Goal: Information Seeking & Learning: Find specific page/section

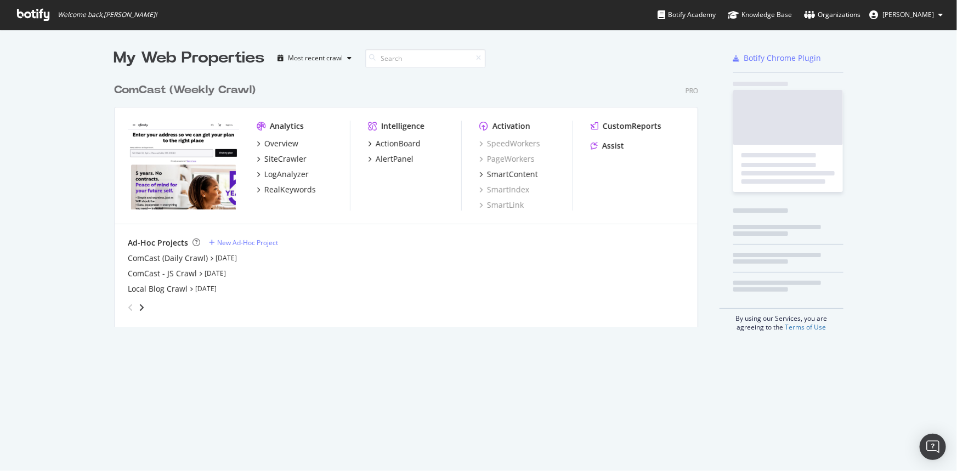
scroll to position [464, 942]
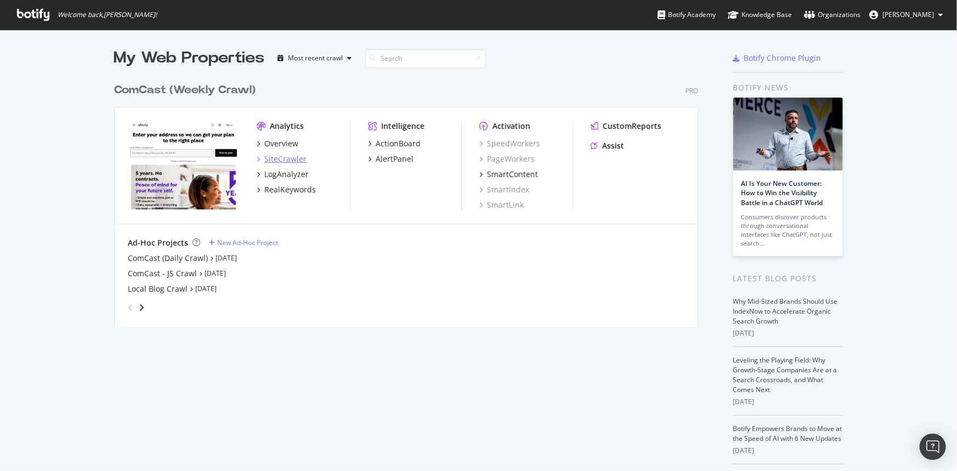
click at [286, 157] on div "SiteCrawler" at bounding box center [285, 159] width 42 height 11
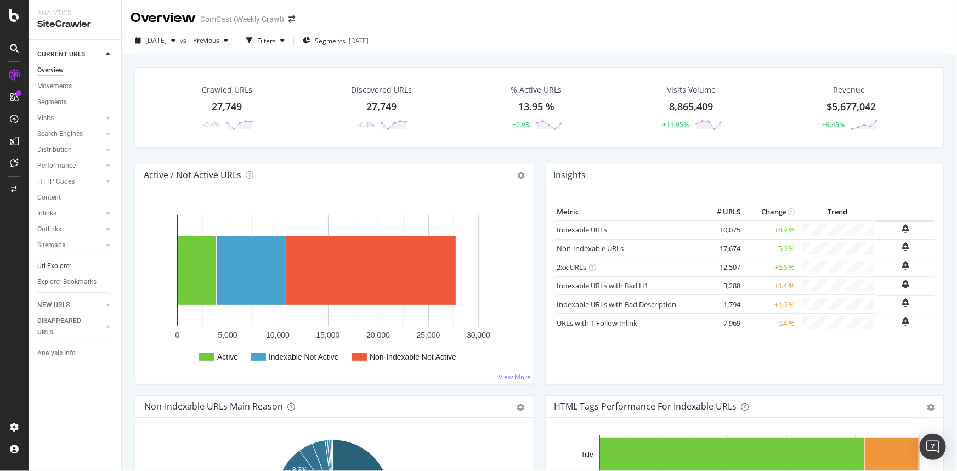
click at [74, 261] on link "Url Explorer" at bounding box center [75, 267] width 76 height 12
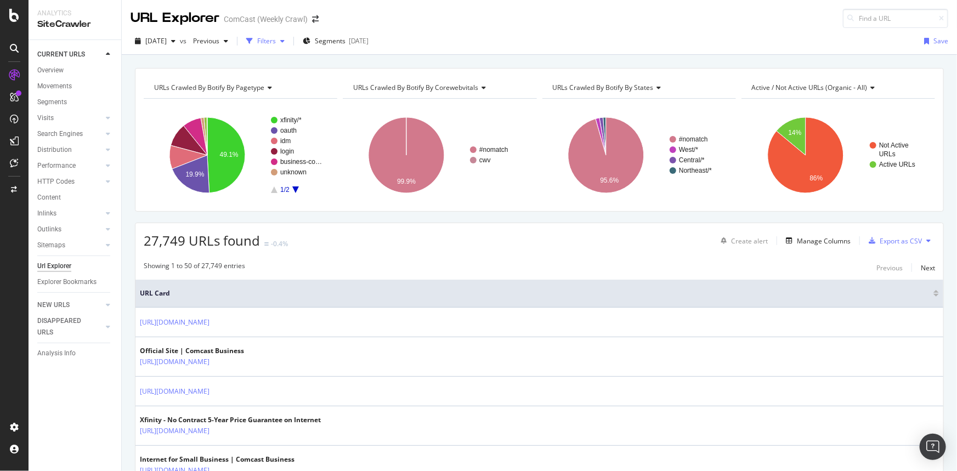
click at [257, 39] on div "button" at bounding box center [249, 40] width 15 height 15
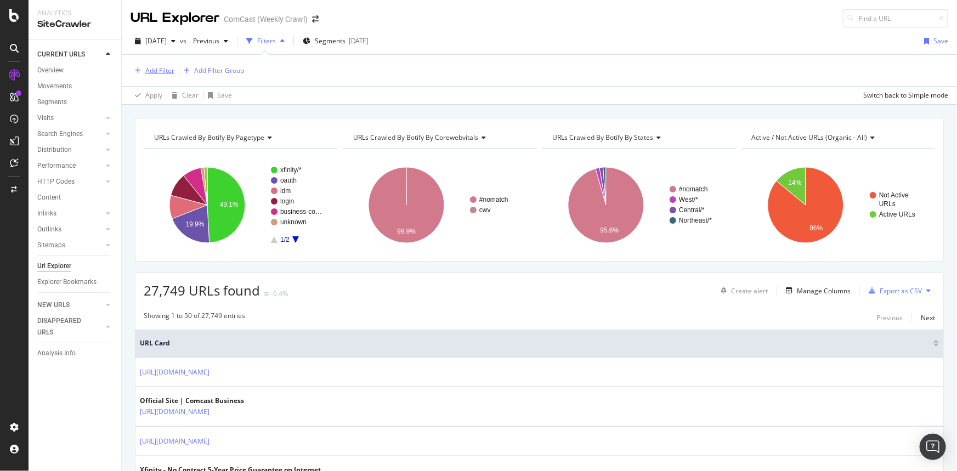
click at [164, 66] on div "Add Filter" at bounding box center [159, 70] width 29 height 9
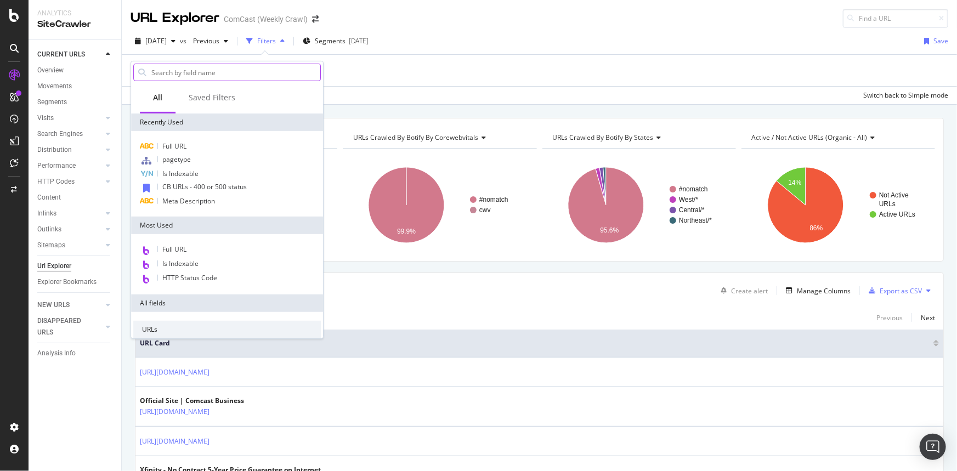
click at [199, 71] on input "text" at bounding box center [235, 72] width 170 height 16
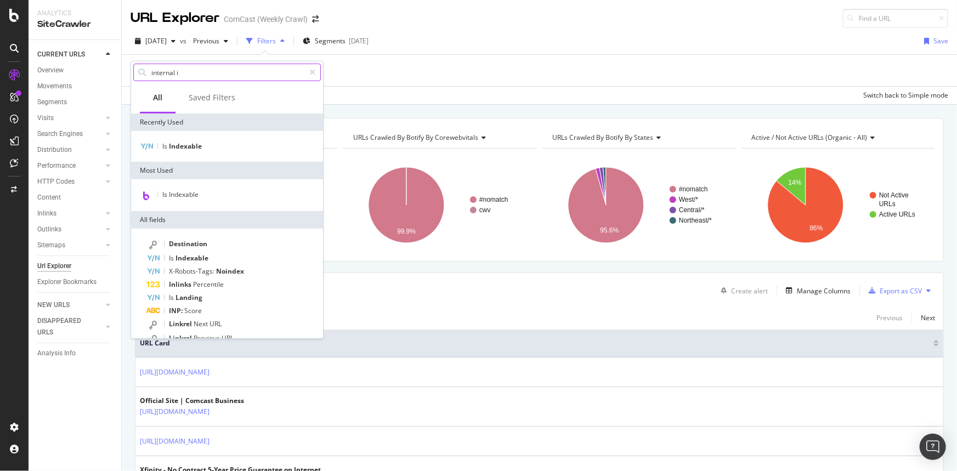
type input "internal in"
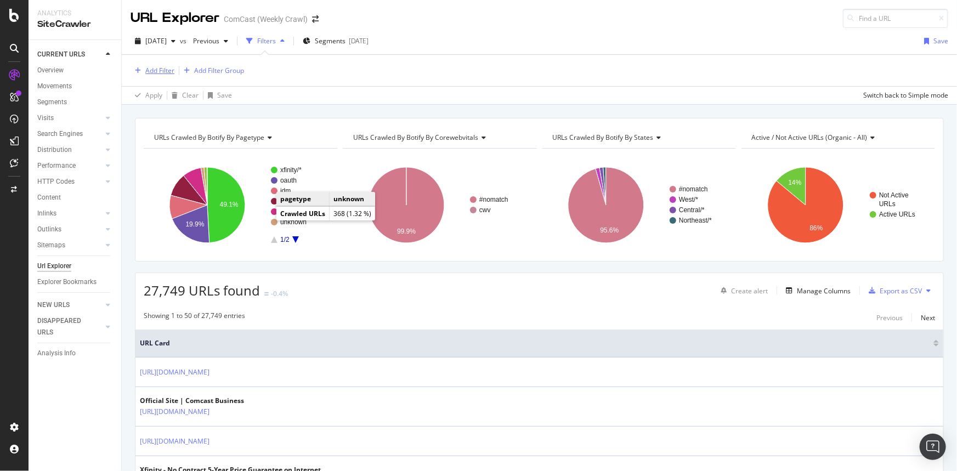
click at [162, 72] on div "Add Filter" at bounding box center [159, 70] width 29 height 9
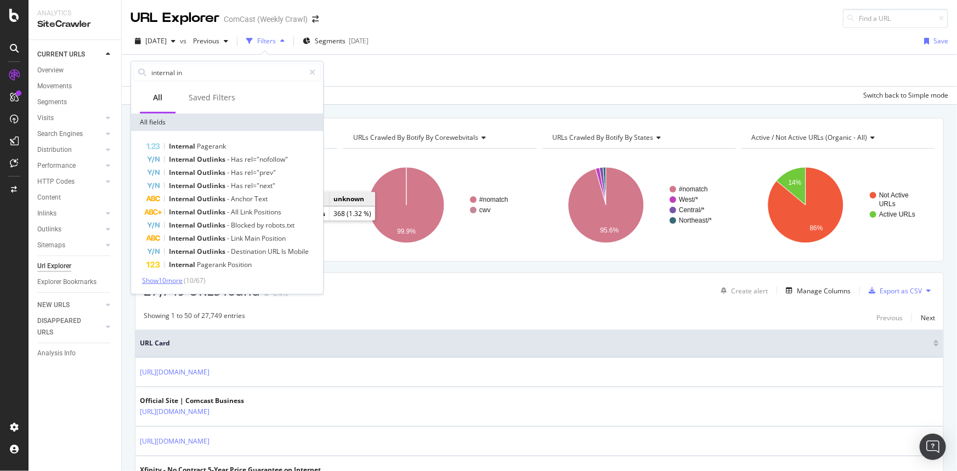
click at [151, 278] on span "Show 10 more" at bounding box center [162, 280] width 41 height 9
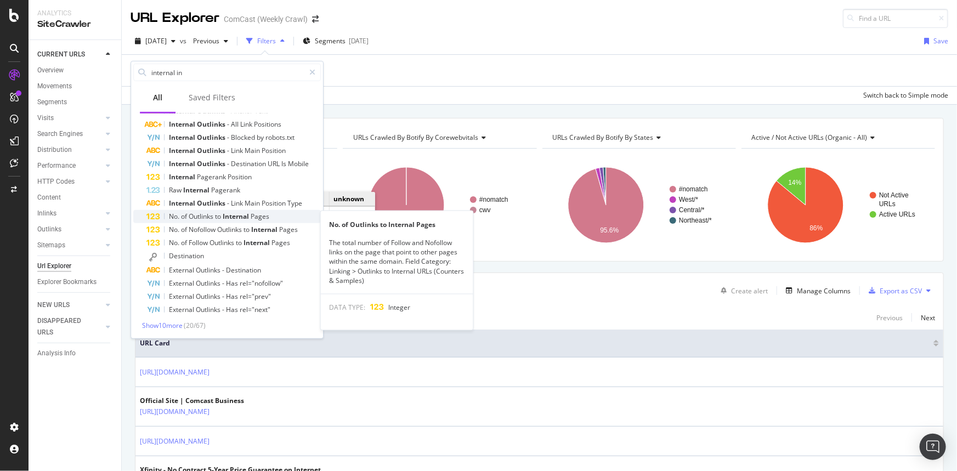
scroll to position [38, 0]
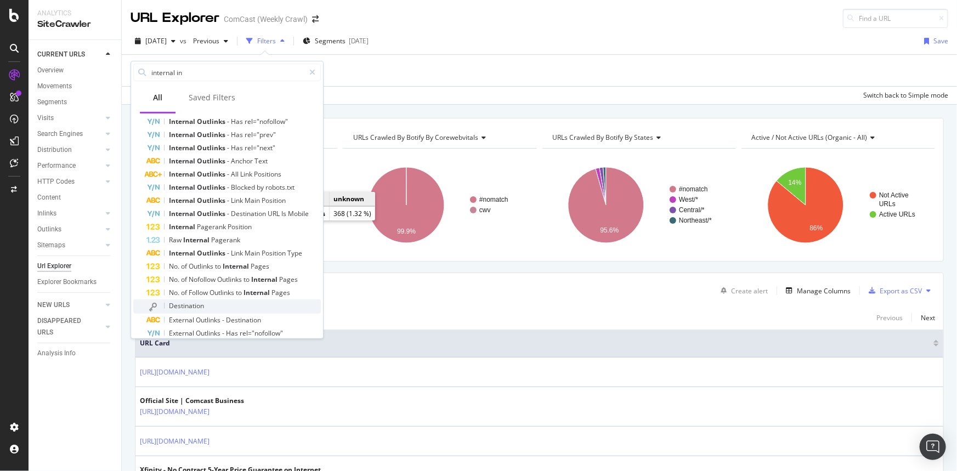
click at [208, 302] on div "Destination" at bounding box center [233, 307] width 174 height 14
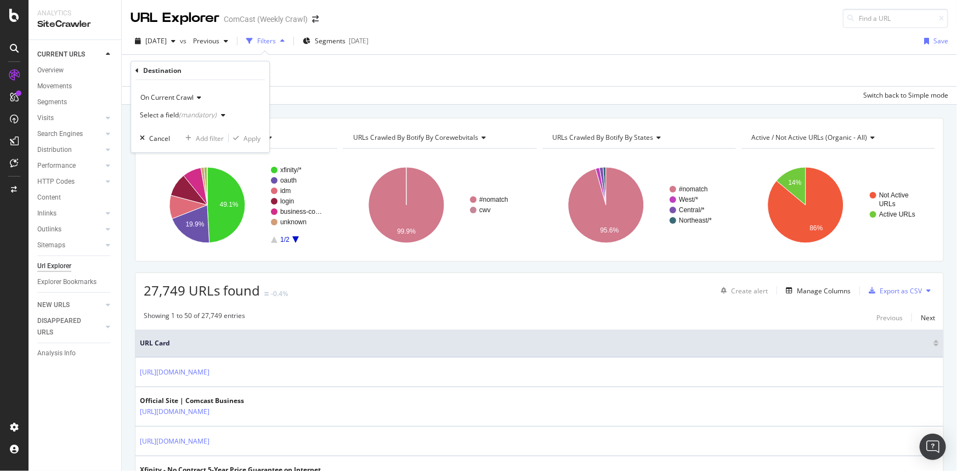
click at [200, 115] on div "(mandatory)" at bounding box center [198, 114] width 38 height 9
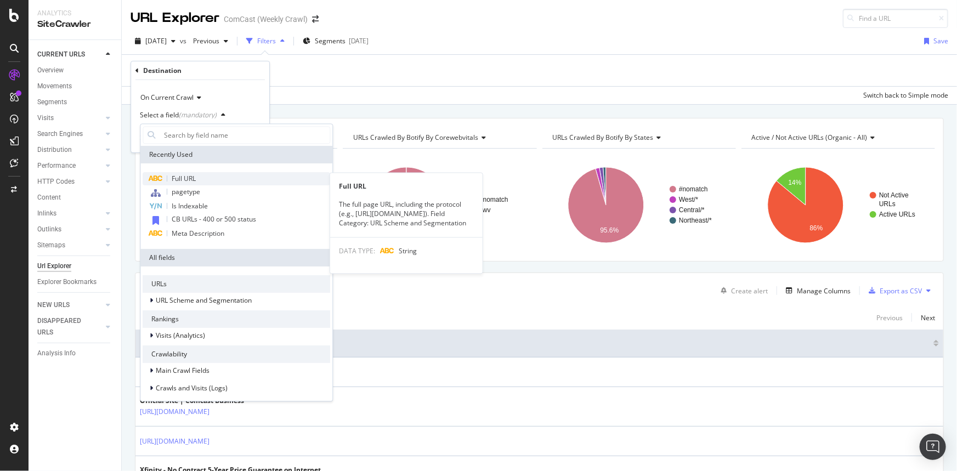
click at [187, 179] on span "Full URL" at bounding box center [184, 178] width 24 height 9
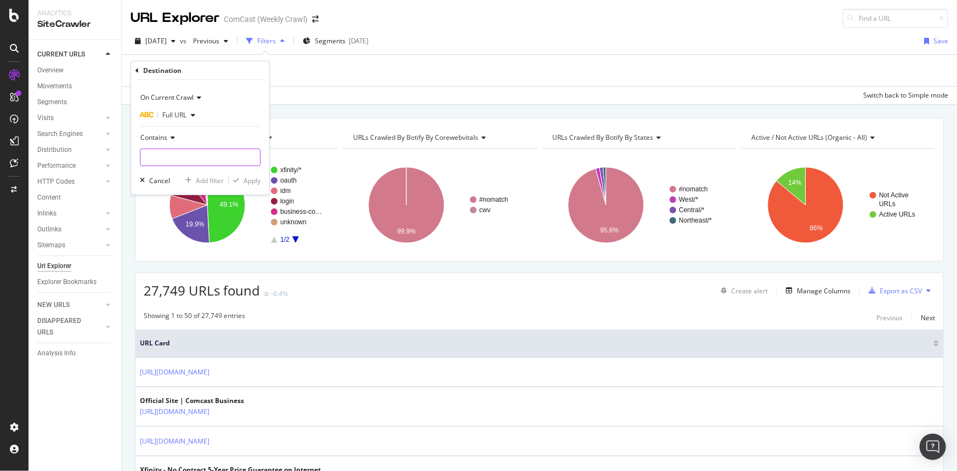
click at [200, 151] on input "text" at bounding box center [200, 158] width 120 height 18
paste input "https://www.xfinity.com/mobile/learn/network-coverage"
type input "https://www.xfinity.com/mobile/learn/network-coverage"
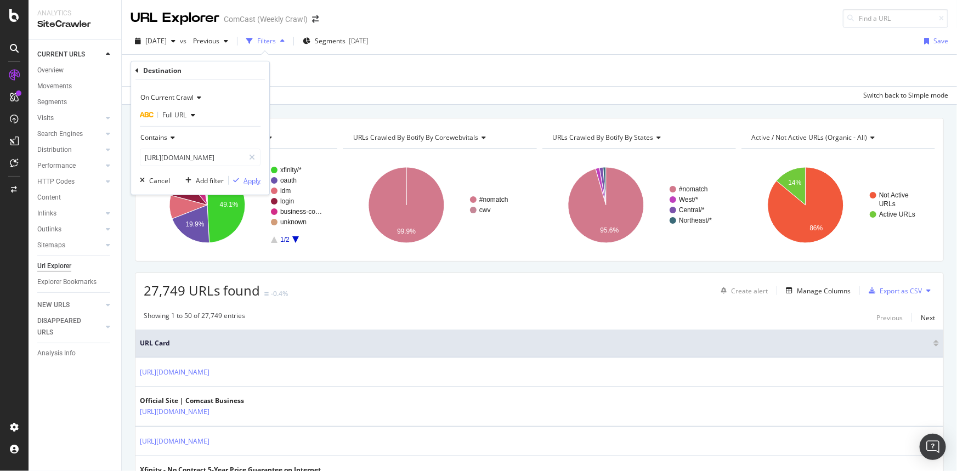
click at [246, 177] on div "Apply" at bounding box center [252, 180] width 17 height 9
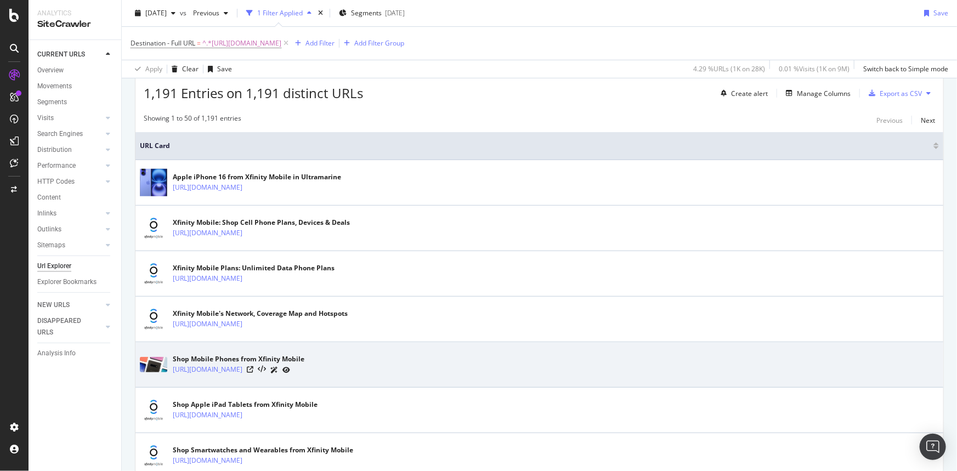
scroll to position [49, 0]
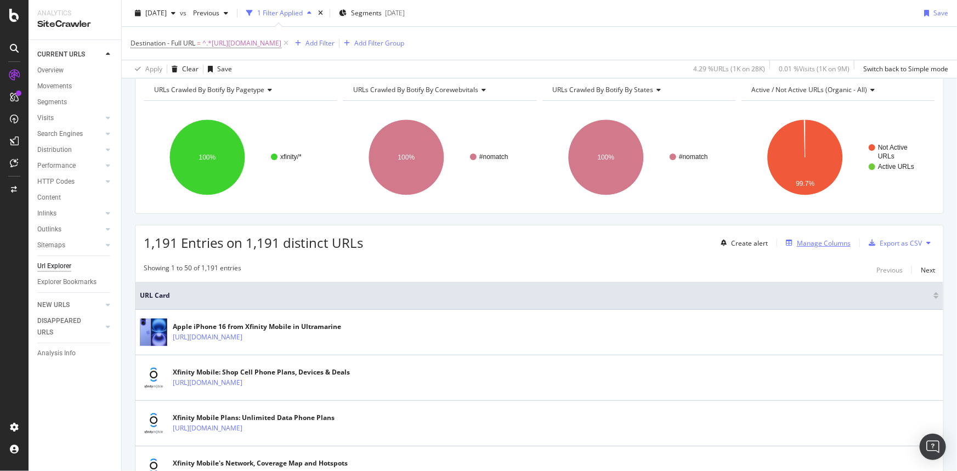
click at [812, 245] on div "Manage Columns" at bounding box center [824, 243] width 54 height 9
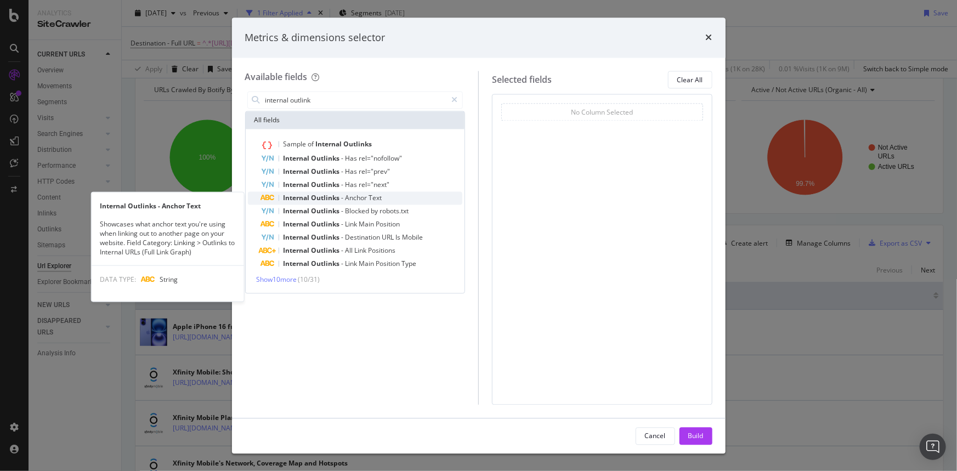
type input "internal outlink"
click at [359, 198] on span "Anchor" at bounding box center [358, 198] width 24 height 9
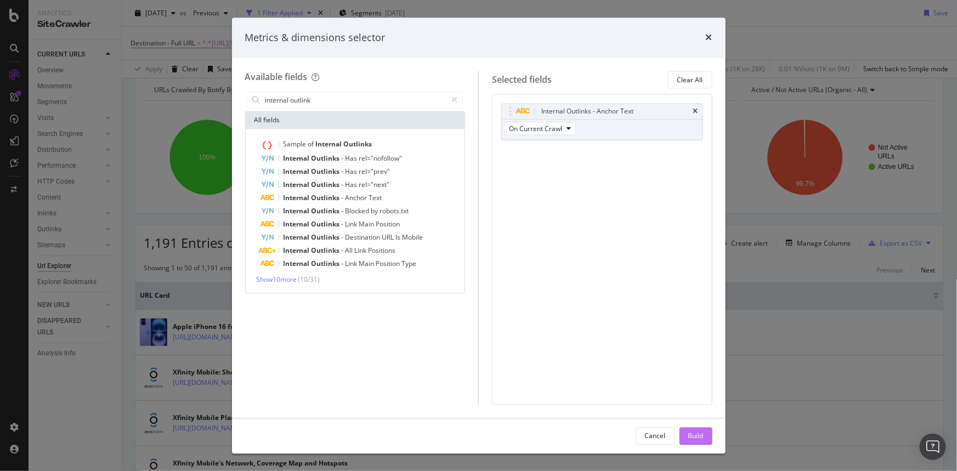
click at [703, 438] on div "Build" at bounding box center [695, 435] width 15 height 9
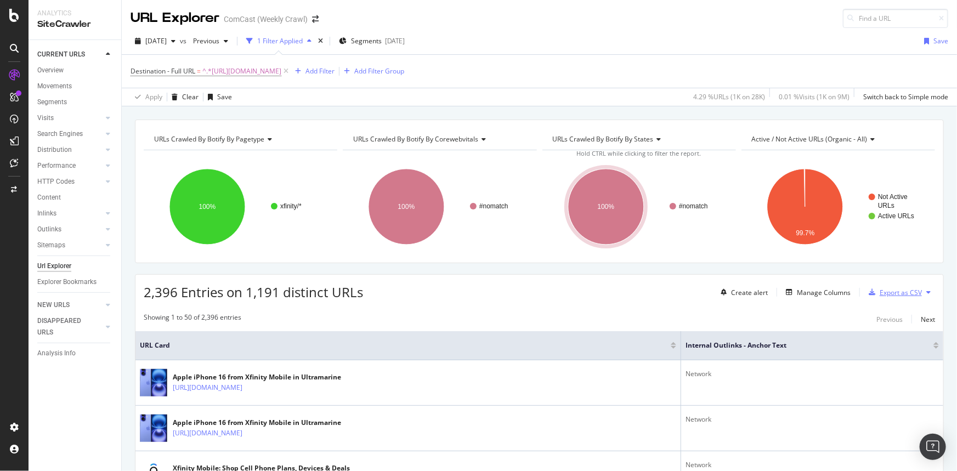
click at [901, 290] on div "Export as CSV" at bounding box center [901, 292] width 42 height 9
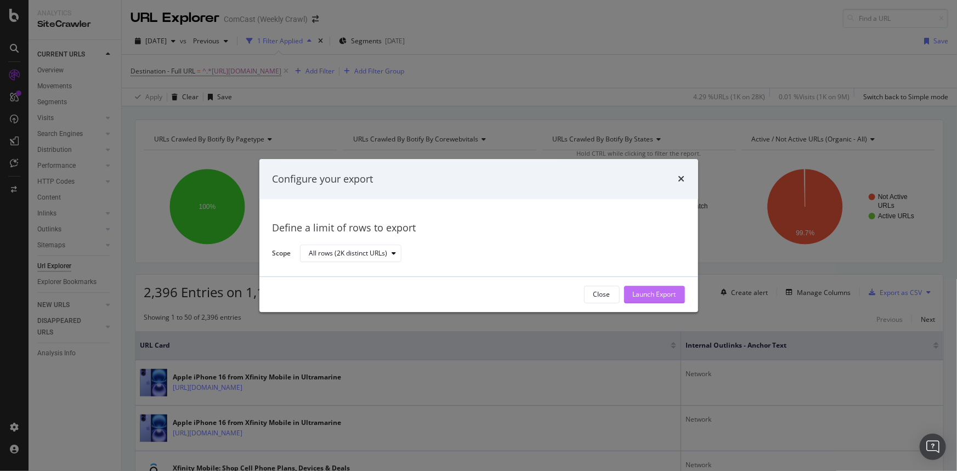
click at [641, 296] on div "Launch Export" at bounding box center [654, 294] width 43 height 9
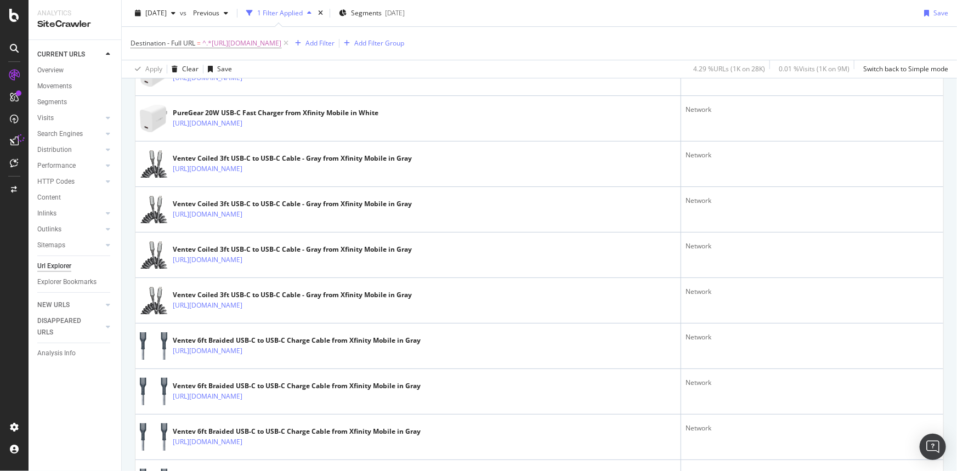
scroll to position [2226, 0]
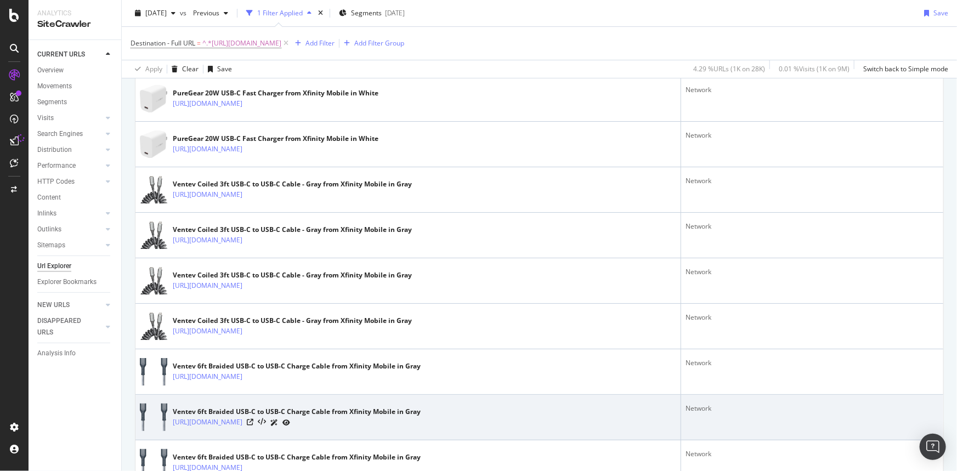
drag, startPoint x: 602, startPoint y: 448, endPoint x: 579, endPoint y: 420, distance: 35.9
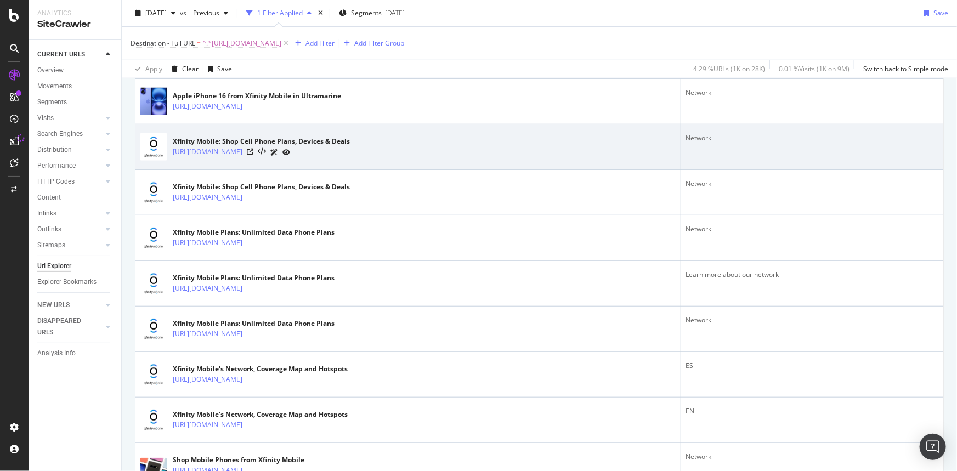
scroll to position [218, 0]
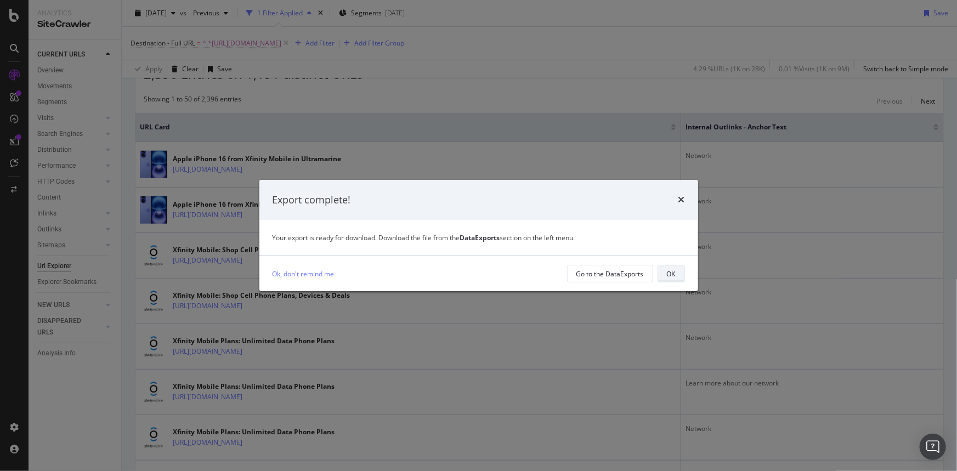
click at [667, 273] on div "OK" at bounding box center [671, 273] width 9 height 9
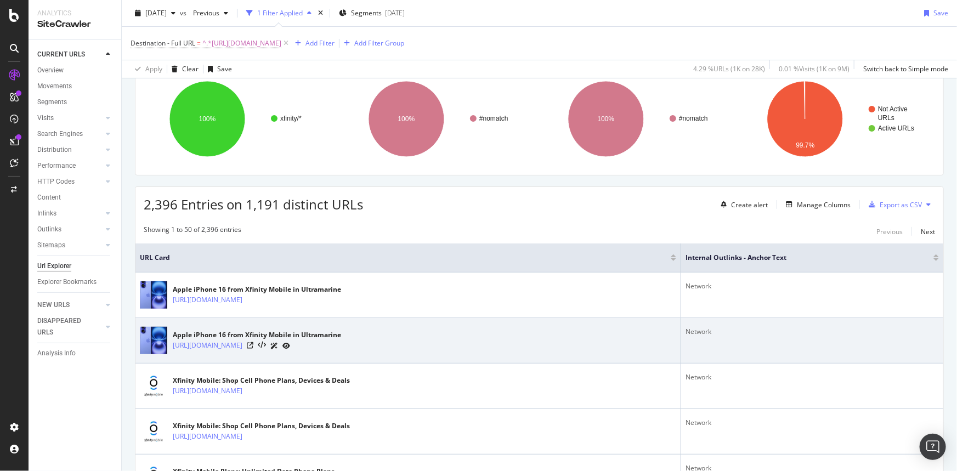
scroll to position [0, 0]
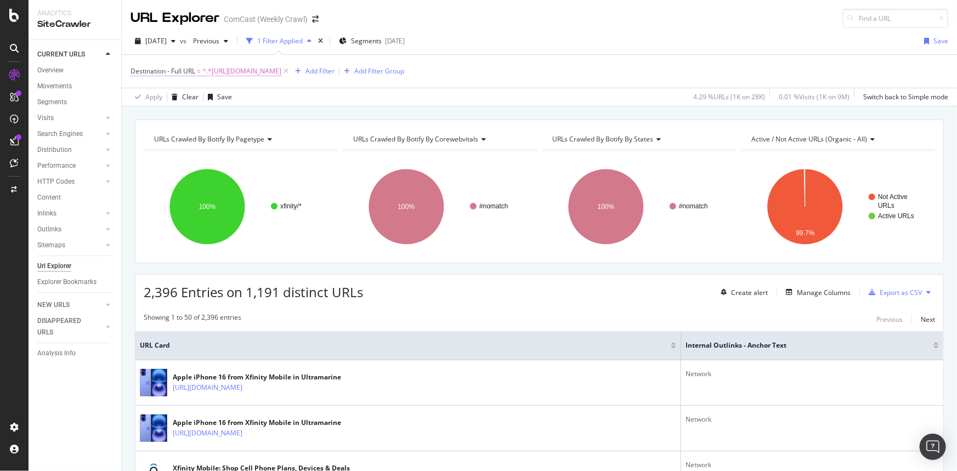
click at [264, 67] on span "^.*https://www.xfinity.com/mobile/learn/network-coverage.*$" at bounding box center [241, 71] width 79 height 15
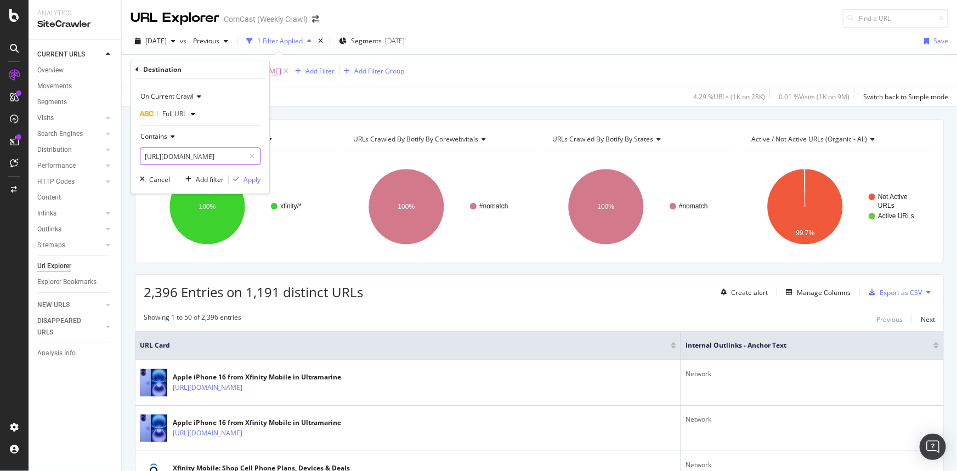
click at [188, 157] on input "https://www.xfinity.com/mobile/learn/network-coverage" at bounding box center [192, 157] width 104 height 18
paste input "network/map"
type input "https://www.xfinity.com/mobile/network/map"
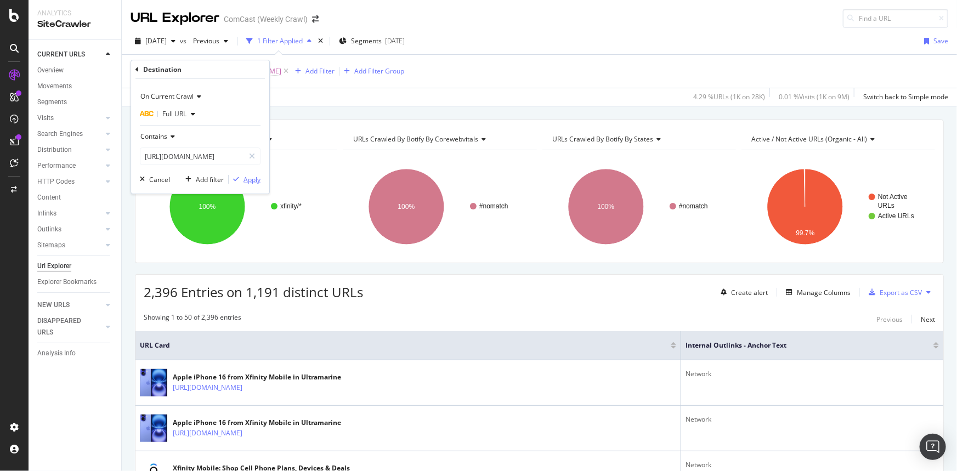
click at [251, 178] on div "Apply" at bounding box center [252, 179] width 17 height 9
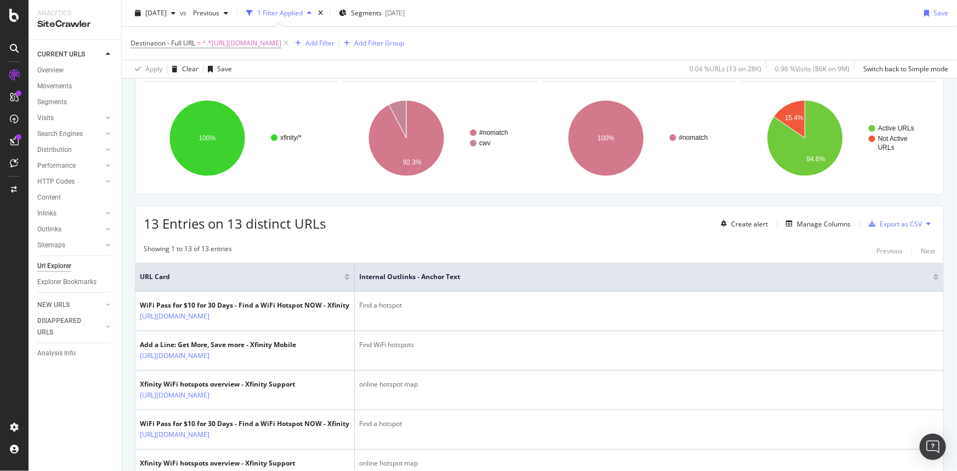
scroll to position [49, 0]
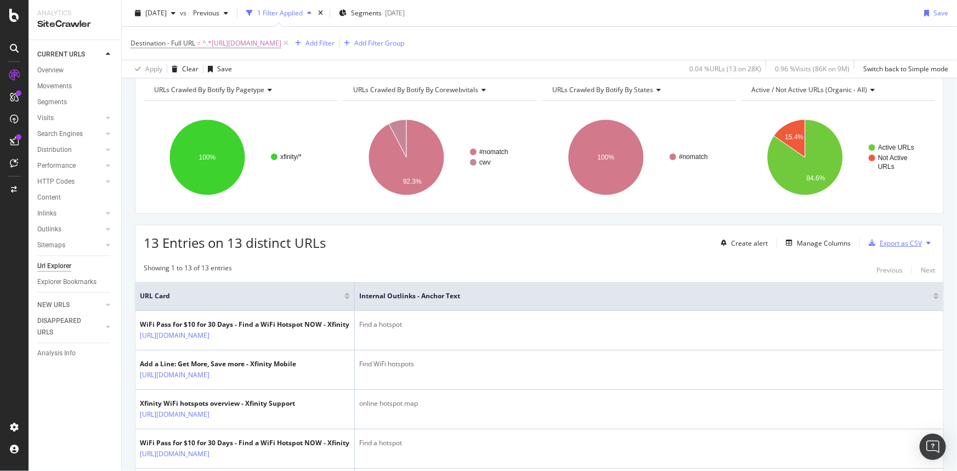
click at [880, 241] on div "Export as CSV" at bounding box center [901, 243] width 42 height 9
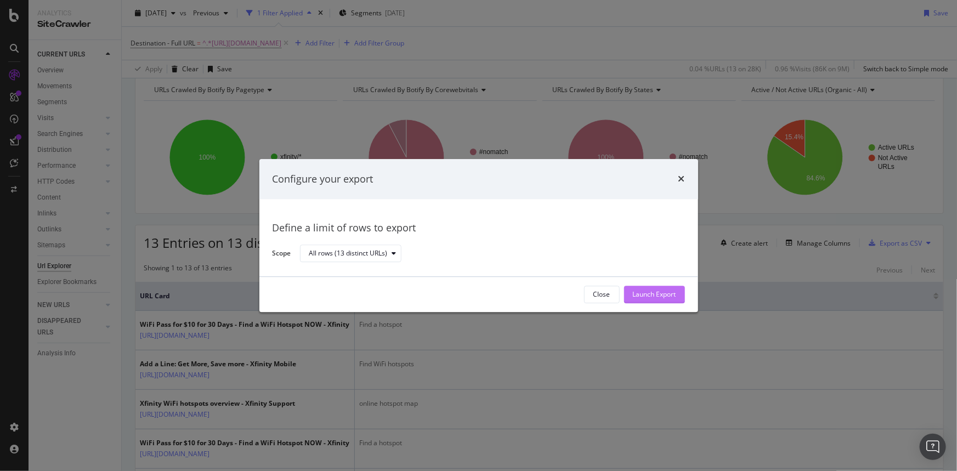
click at [653, 293] on div "Launch Export" at bounding box center [654, 294] width 43 height 9
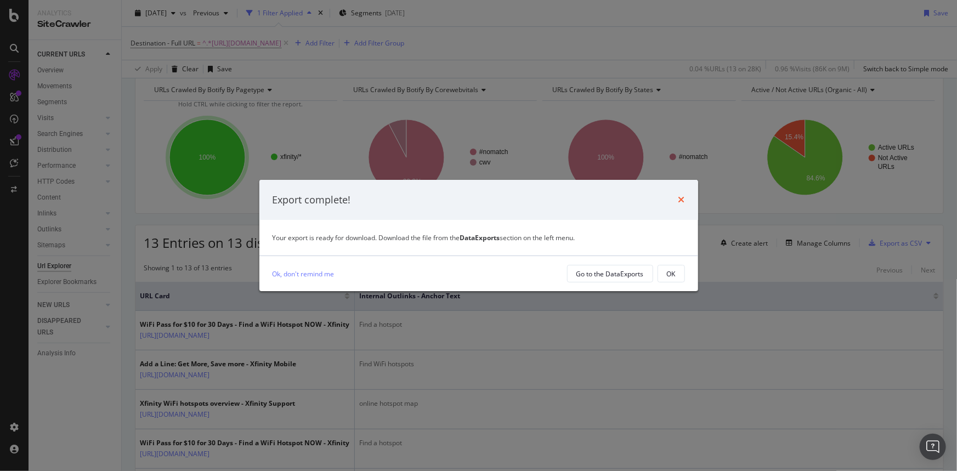
click at [684, 201] on icon "times" at bounding box center [682, 199] width 7 height 9
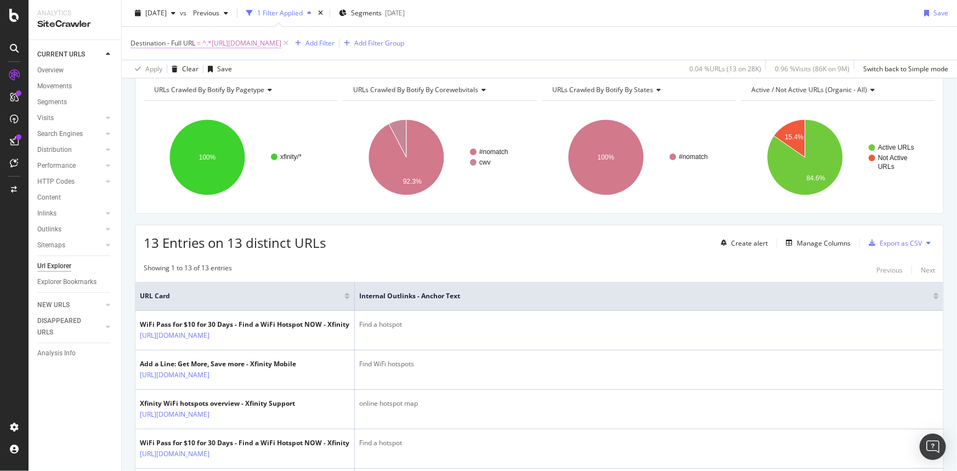
click at [235, 47] on span "^.*https://www.xfinity.com/mobile/network/map.*$" at bounding box center [241, 43] width 79 height 15
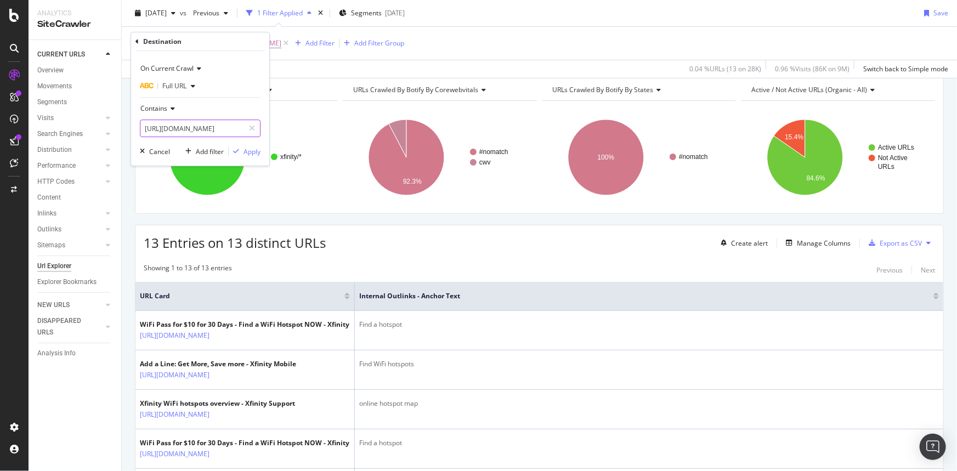
click at [216, 126] on input "https://www.xfinity.com/mobile/network/map" at bounding box center [192, 129] width 104 height 18
paste input "learn/mobile/network-coverage"
type input "https://www.xfinity.com/learn/mobile/network-coverage"
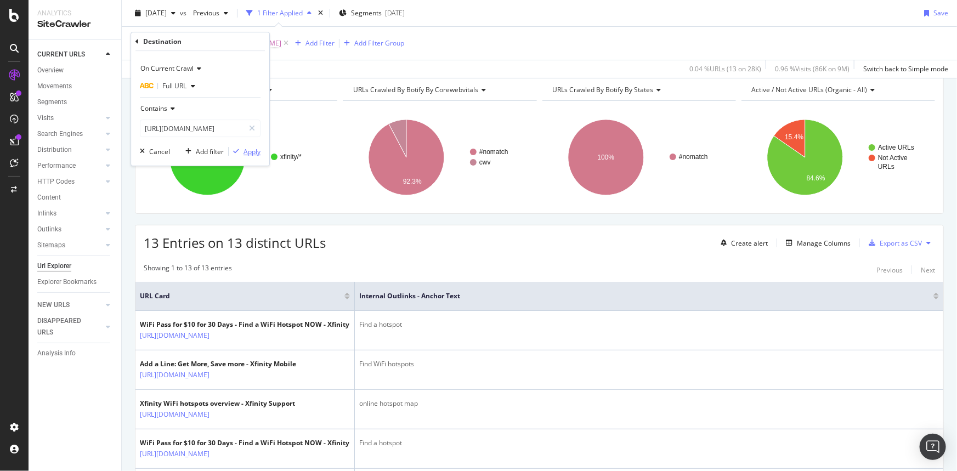
click at [257, 155] on div "Apply" at bounding box center [252, 151] width 17 height 9
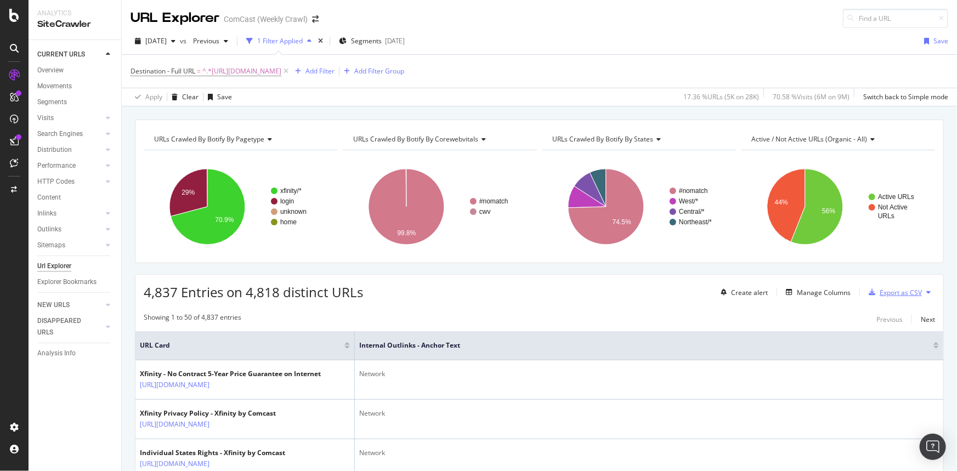
click at [907, 293] on div "Export as CSV" at bounding box center [901, 292] width 42 height 9
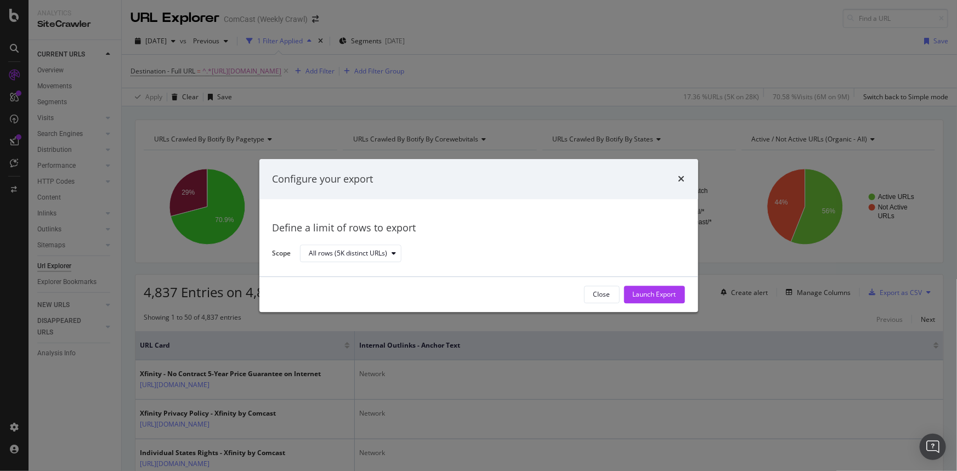
click at [654, 296] on div "Launch Export" at bounding box center [654, 294] width 43 height 9
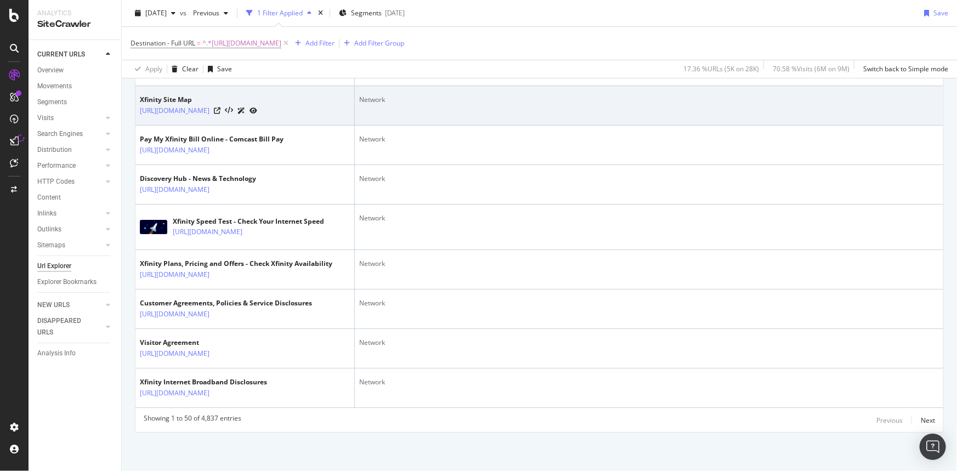
scroll to position [2134, 0]
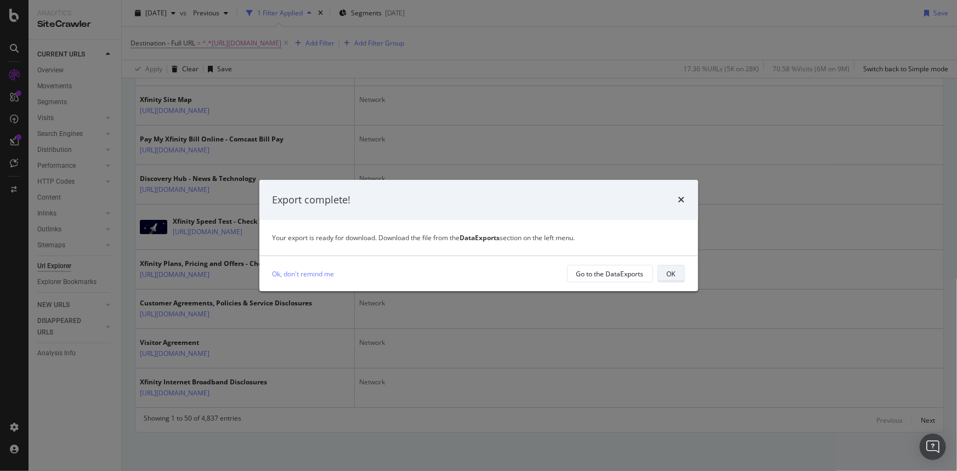
click at [675, 279] on div "OK" at bounding box center [671, 273] width 9 height 15
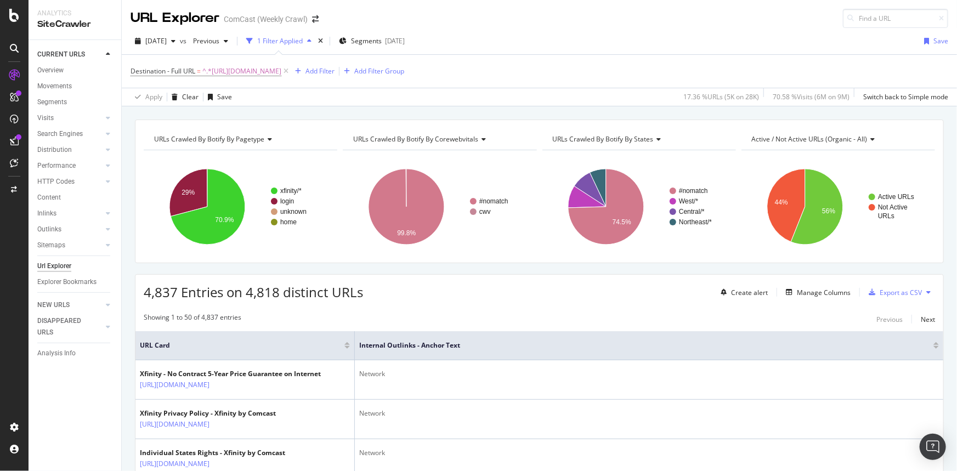
scroll to position [1910, 0]
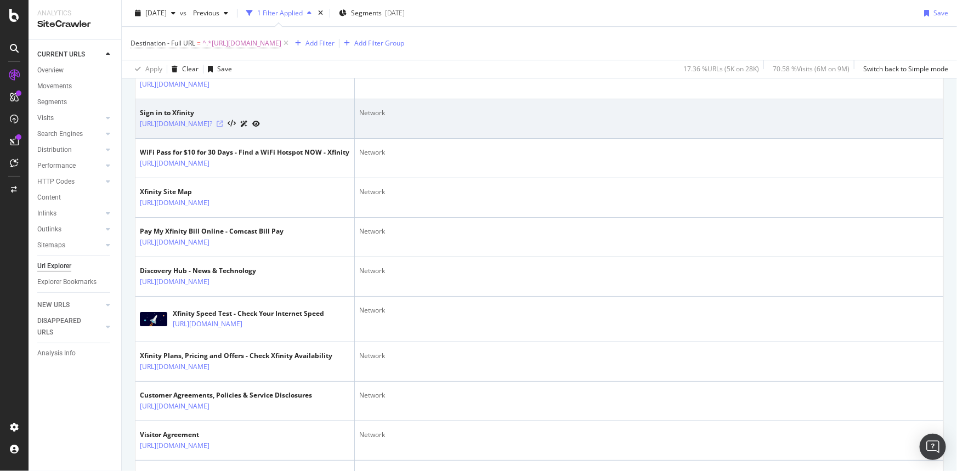
click at [223, 127] on icon at bounding box center [220, 124] width 7 height 7
click at [236, 128] on icon at bounding box center [232, 124] width 8 height 8
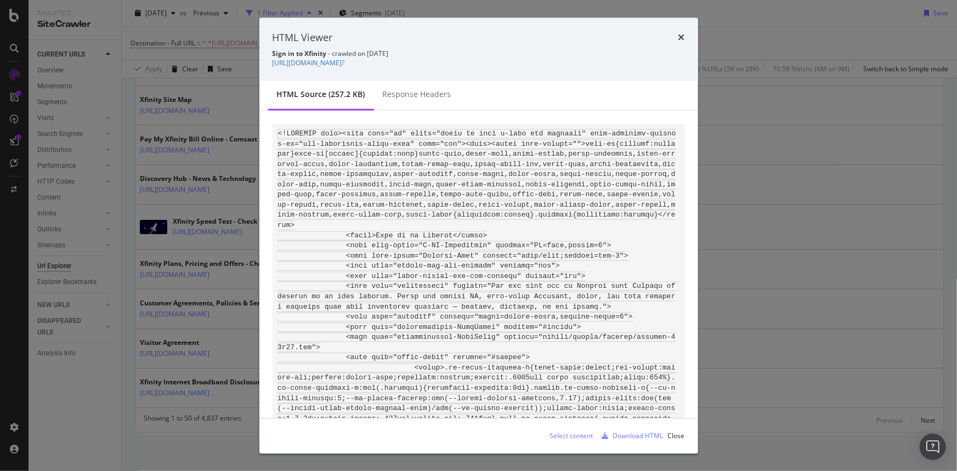
scroll to position [138, 0]
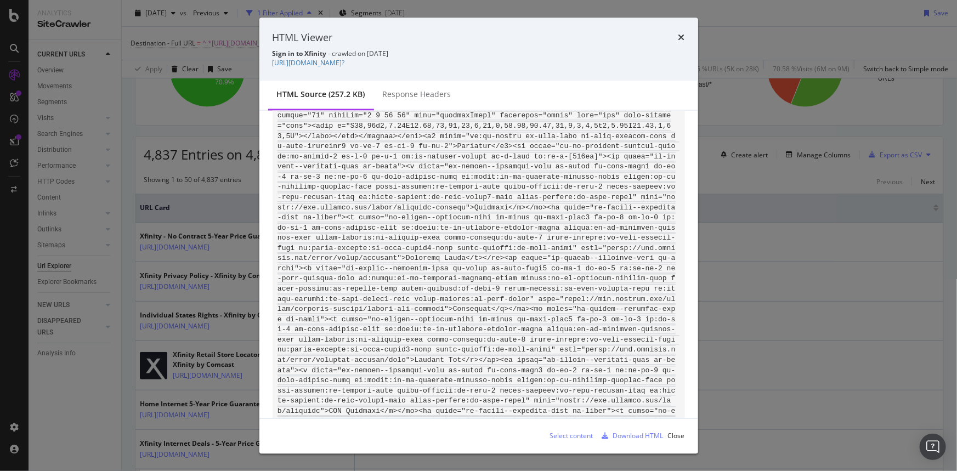
scroll to position [46269, 0]
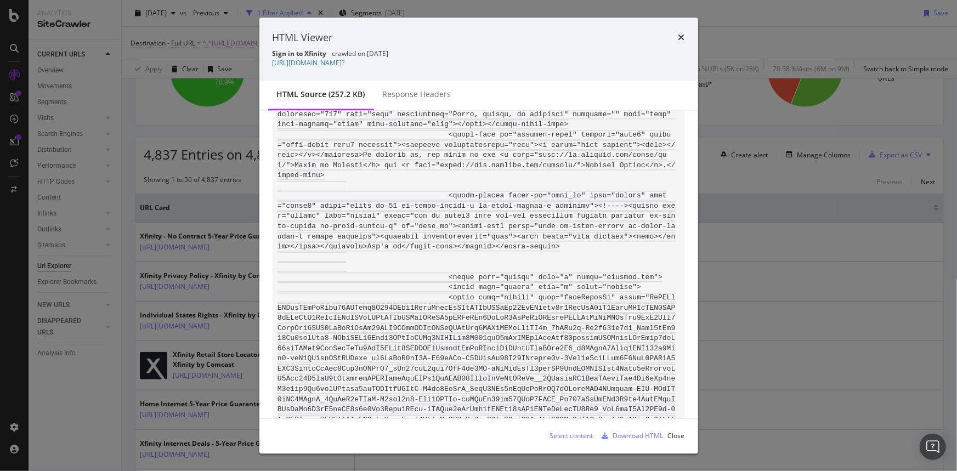
click at [676, 33] on div "HTML Viewer" at bounding box center [479, 38] width 413 height 14
click at [682, 38] on icon "times" at bounding box center [682, 37] width 7 height 9
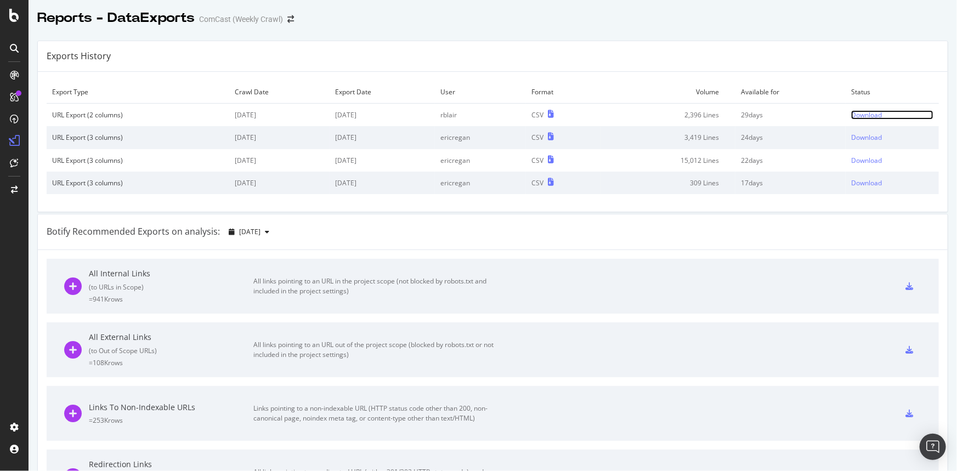
click at [866, 112] on div "Download" at bounding box center [866, 114] width 31 height 9
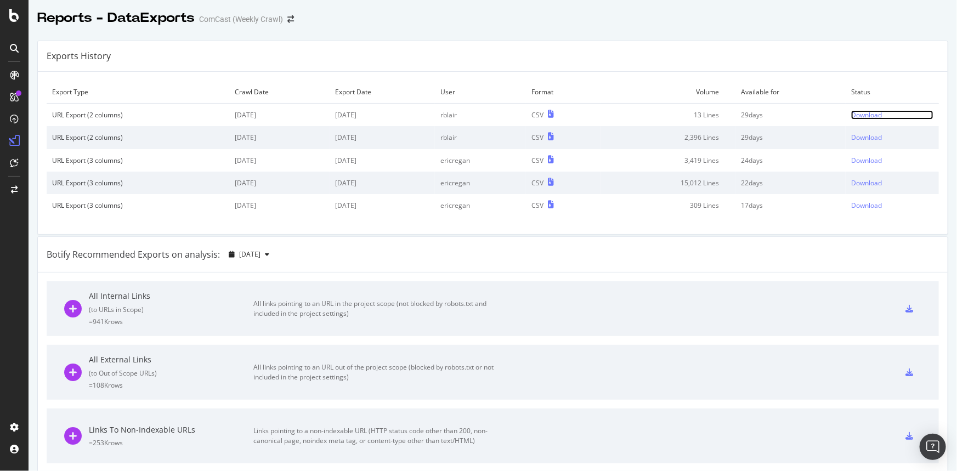
click at [851, 112] on div "Download" at bounding box center [866, 114] width 31 height 9
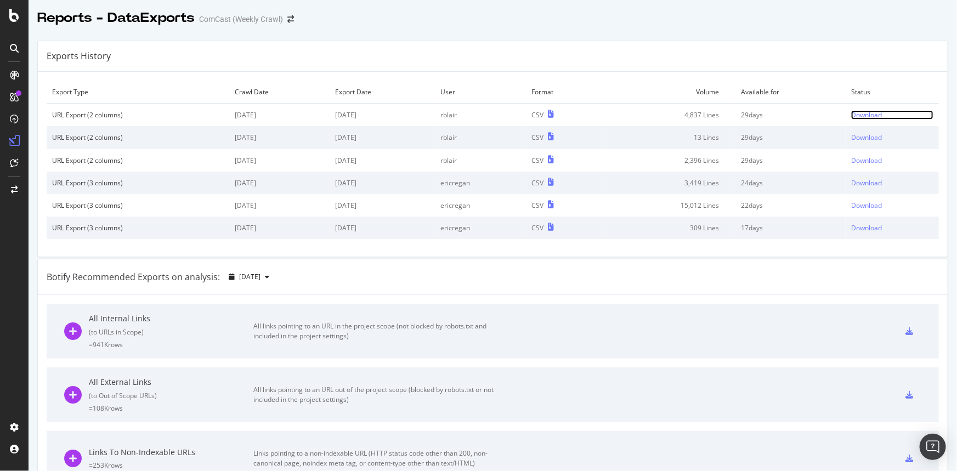
click at [862, 114] on div "Download" at bounding box center [866, 114] width 31 height 9
